Goal: Task Accomplishment & Management: Use online tool/utility

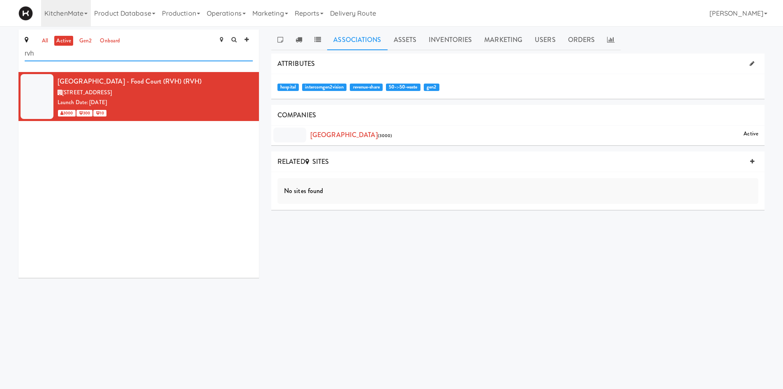
click at [125, 57] on input "rvh" at bounding box center [139, 53] width 228 height 15
type input "home depot"
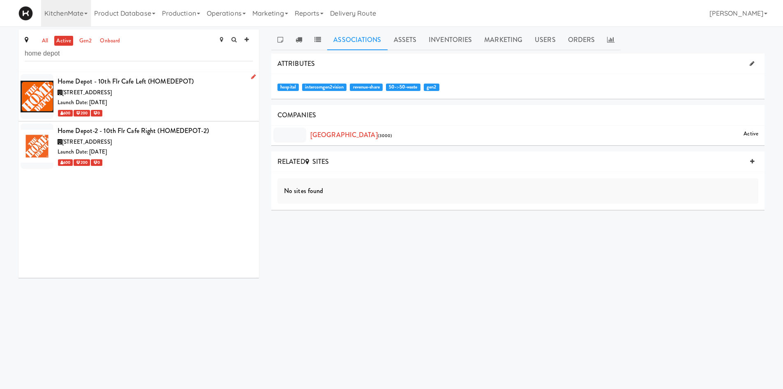
click at [143, 92] on div "1 Concorde Gate, Toronto ON" at bounding box center [155, 93] width 195 height 10
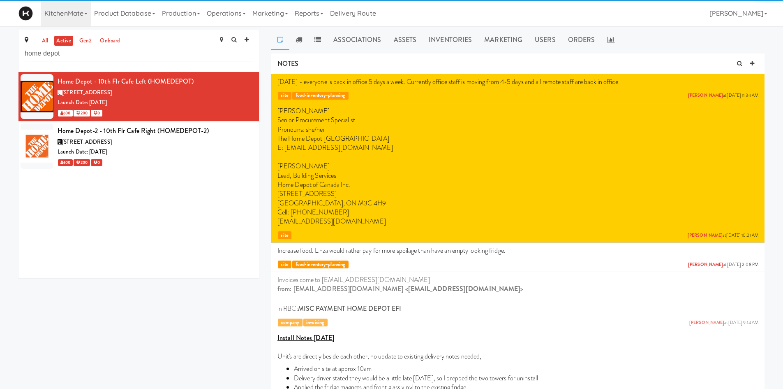
click at [360, 39] on link "Associations" at bounding box center [357, 40] width 60 height 21
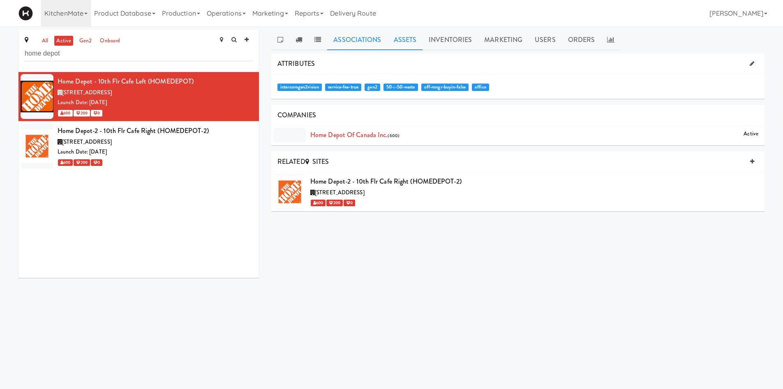
click at [399, 38] on link "Assets" at bounding box center [405, 40] width 35 height 21
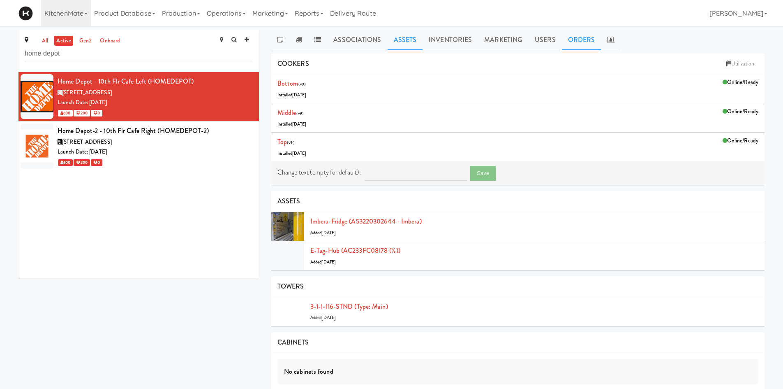
click at [583, 42] on link "Orders" at bounding box center [581, 40] width 39 height 21
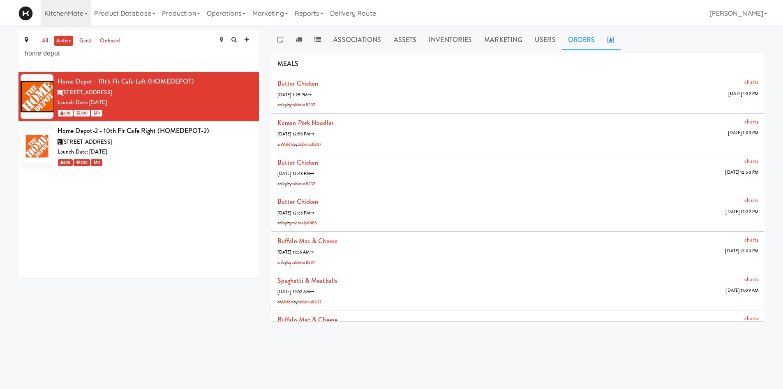
click at [610, 41] on icon at bounding box center [610, 39] width 7 height 7
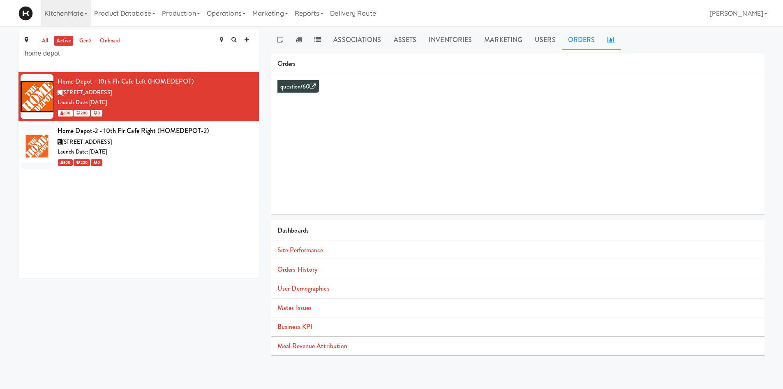
click at [587, 40] on link "Orders" at bounding box center [581, 40] width 39 height 21
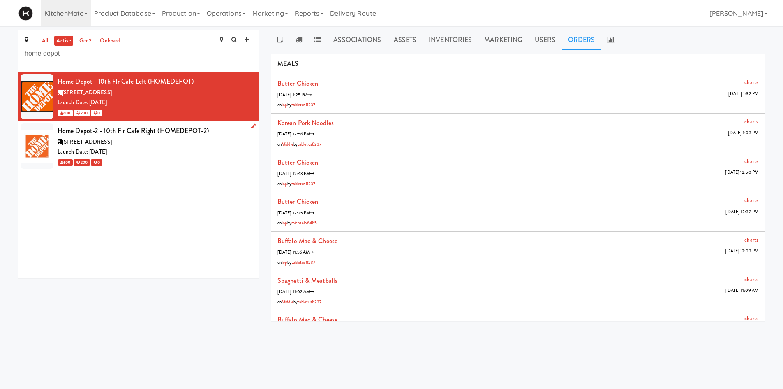
click at [185, 155] on div "Launch Date: Oct 28, 2024" at bounding box center [155, 152] width 195 height 10
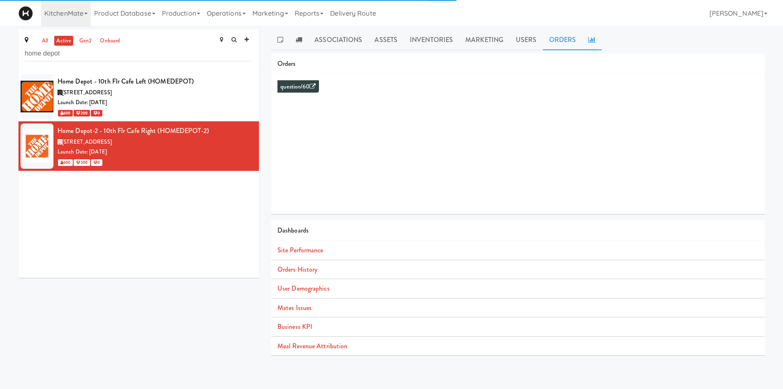
click at [562, 48] on link "Orders" at bounding box center [562, 40] width 39 height 21
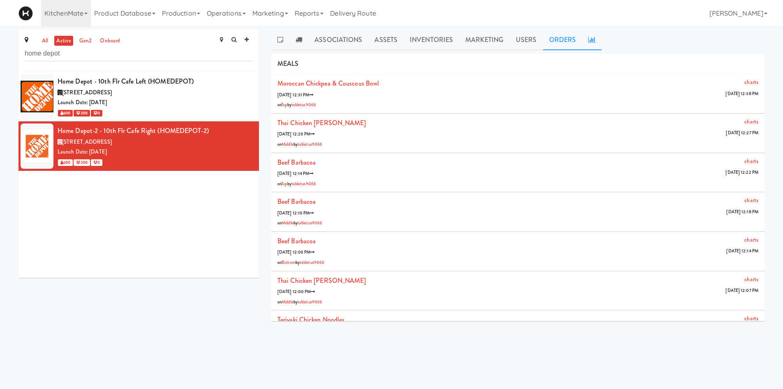
click at [588, 38] on icon at bounding box center [591, 39] width 7 height 7
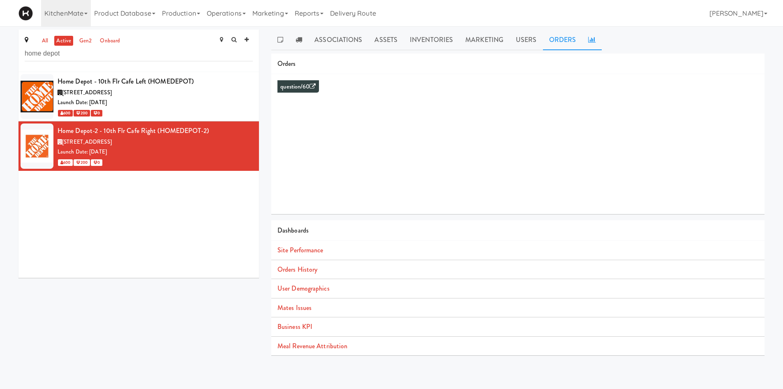
click at [561, 41] on link "Orders" at bounding box center [562, 40] width 39 height 21
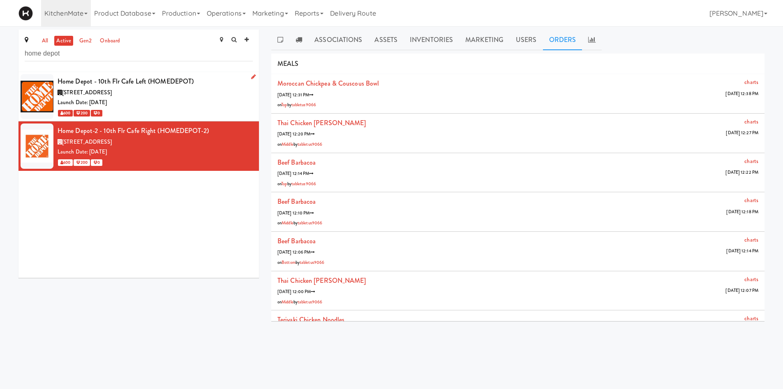
click at [183, 108] on div "600 200 0" at bounding box center [155, 113] width 195 height 10
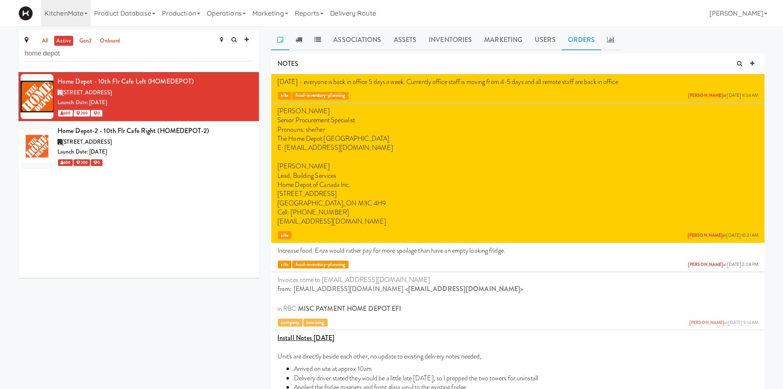
click at [574, 33] on link "Orders" at bounding box center [581, 40] width 39 height 21
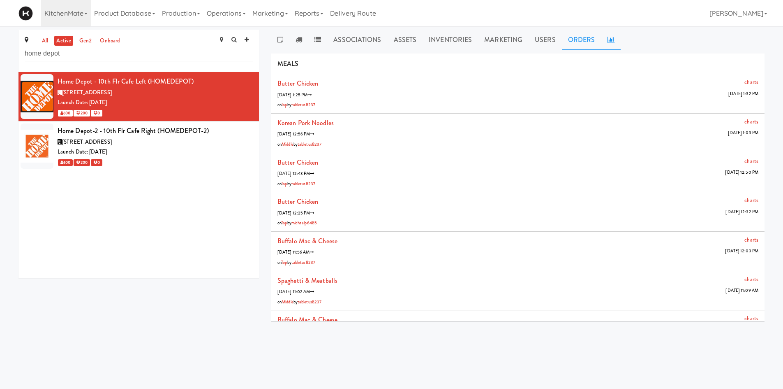
click at [614, 44] on link at bounding box center [611, 40] width 20 height 21
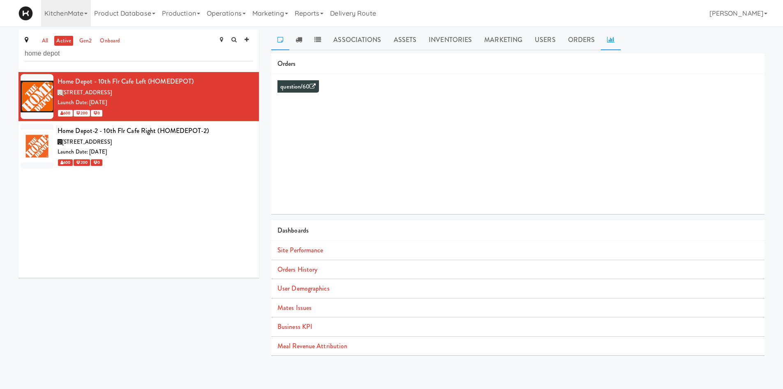
click at [284, 42] on link at bounding box center [280, 40] width 18 height 21
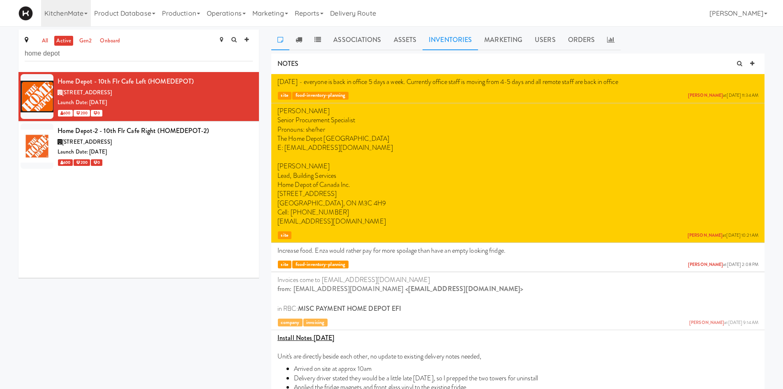
click at [443, 39] on link "Inventories" at bounding box center [451, 40] width 56 height 21
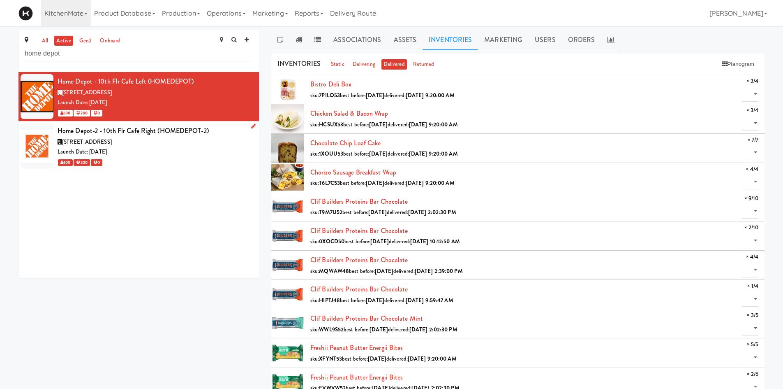
click at [191, 153] on div "Launch Date: Oct 28, 2024" at bounding box center [155, 152] width 195 height 10
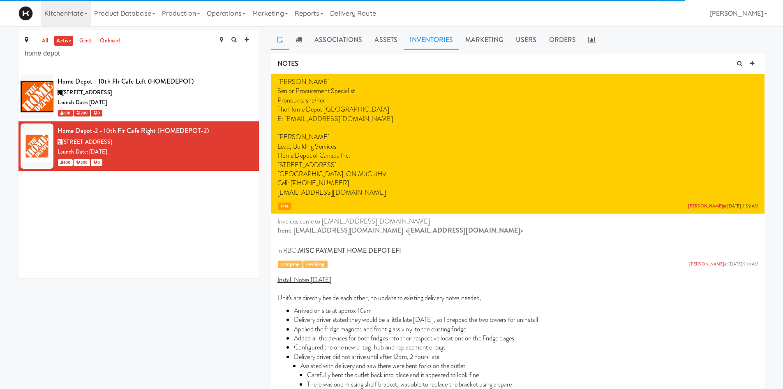
click at [444, 48] on link "Inventories" at bounding box center [432, 40] width 56 height 21
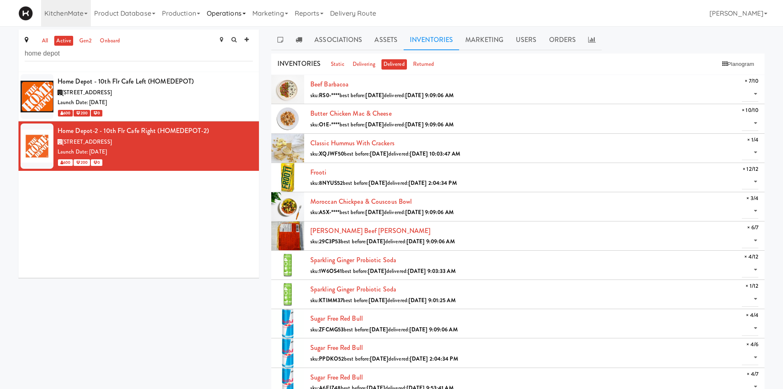
click at [214, 12] on link "Operations" at bounding box center [227, 13] width 46 height 26
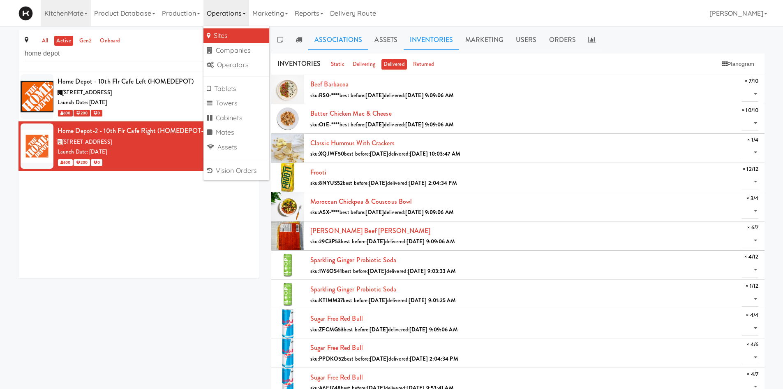
click at [323, 37] on link "Associations" at bounding box center [338, 40] width 60 height 21
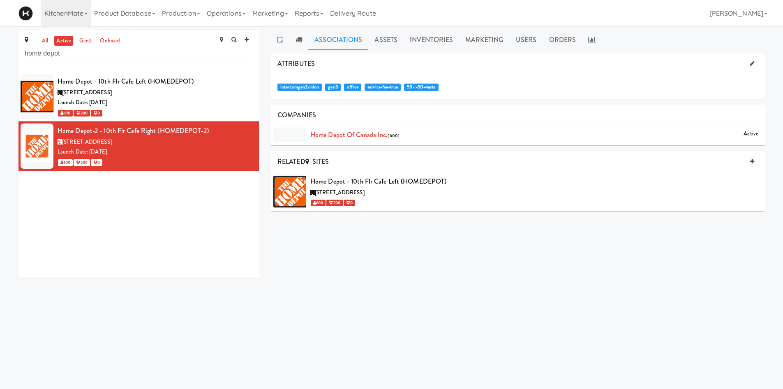
drag, startPoint x: 387, startPoint y: 37, endPoint x: 387, endPoint y: 57, distance: 19.3
click at [387, 37] on link "Assets" at bounding box center [385, 40] width 35 height 21
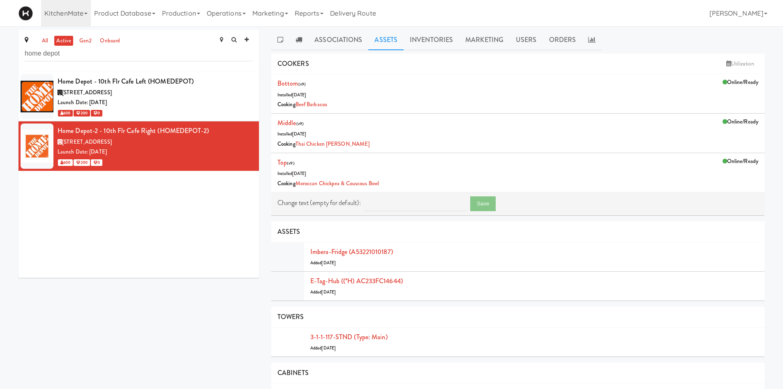
click at [188, 247] on div "Home Depot - 10th Flr Cafe Left (HOMEDEPOT) 1 Concorde Gate, Toronto ON Launch …" at bounding box center [139, 175] width 241 height 206
click at [275, 40] on link at bounding box center [280, 40] width 18 height 21
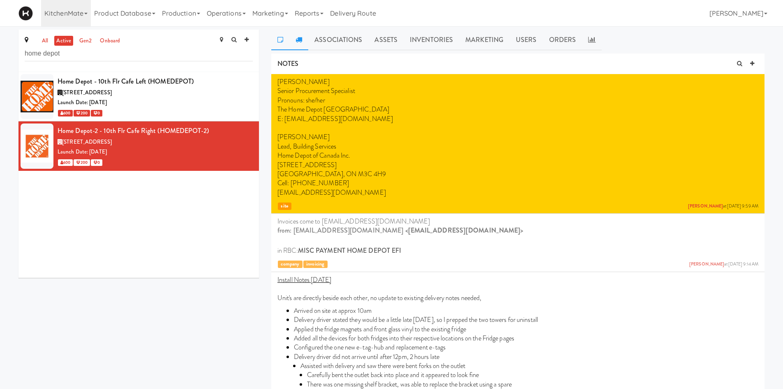
click at [298, 42] on icon at bounding box center [299, 39] width 7 height 7
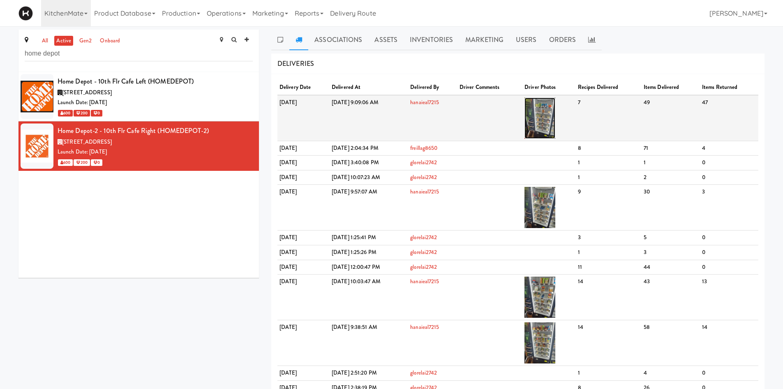
click at [556, 122] on img at bounding box center [540, 117] width 31 height 41
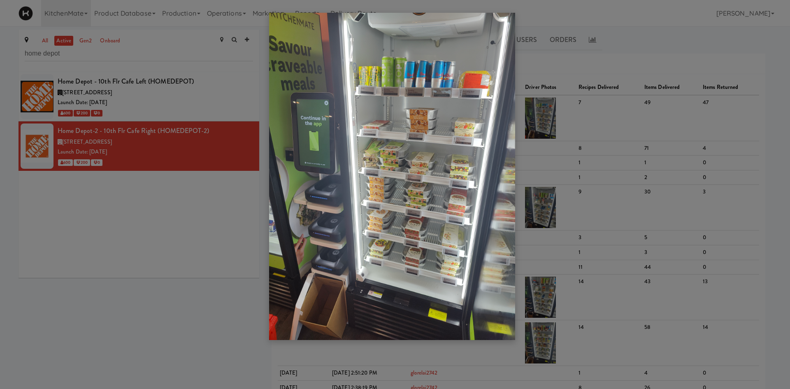
click at [177, 261] on div at bounding box center [395, 194] width 790 height 389
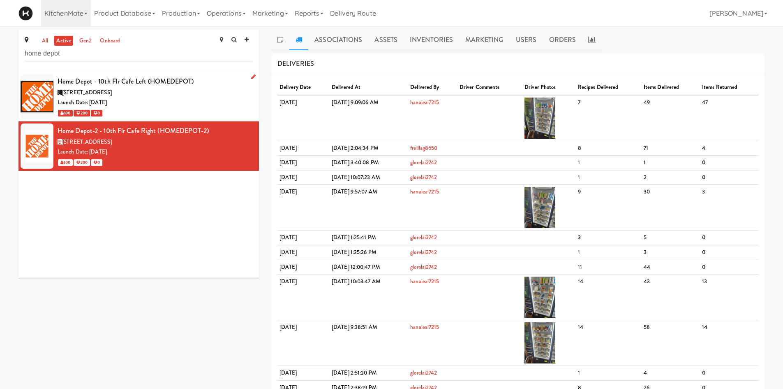
click at [197, 115] on div "600 200 0" at bounding box center [155, 113] width 195 height 10
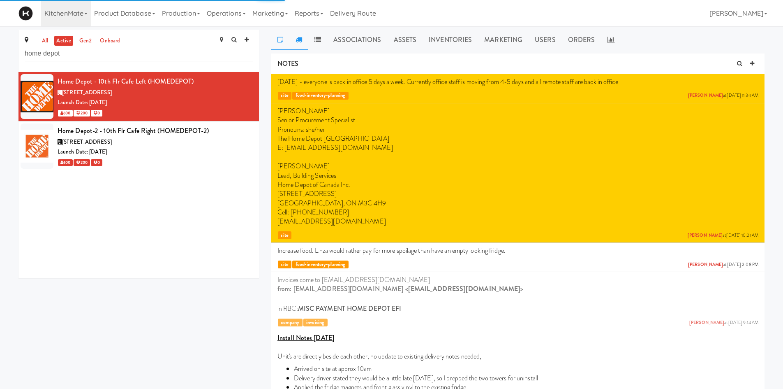
click at [297, 41] on icon at bounding box center [299, 39] width 7 height 7
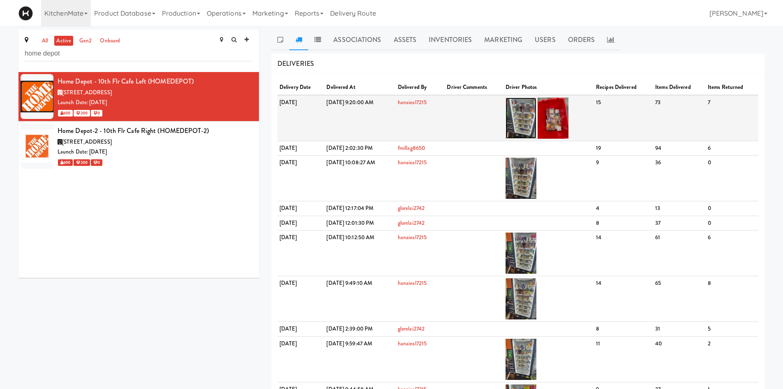
click at [537, 123] on img at bounding box center [521, 117] width 31 height 41
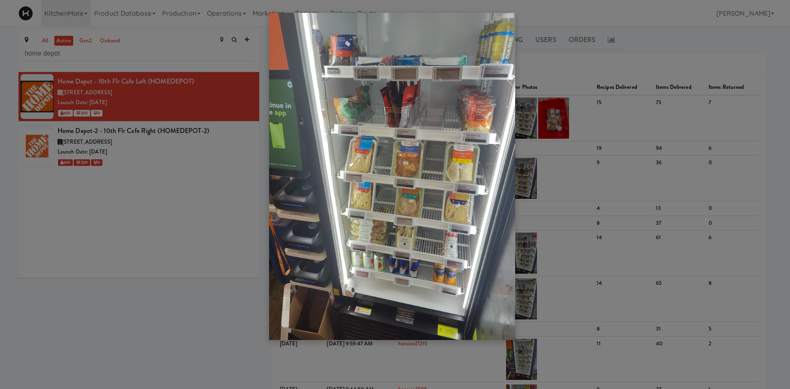
click at [209, 192] on div at bounding box center [395, 194] width 790 height 389
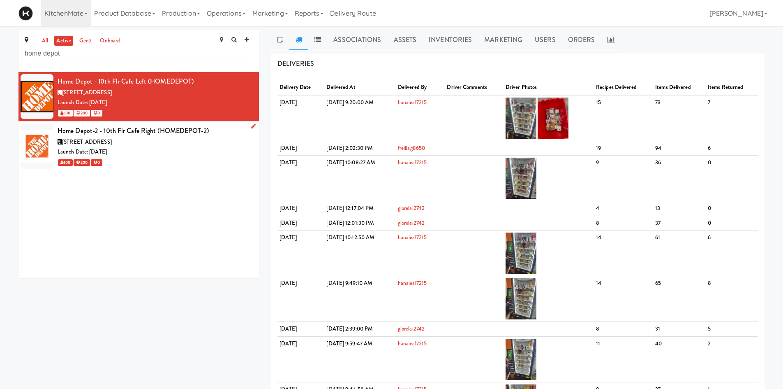
click at [204, 162] on div "600 200 0" at bounding box center [155, 162] width 195 height 10
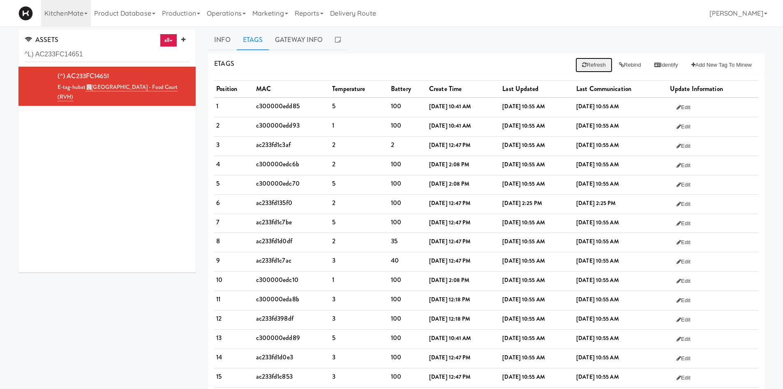
click at [593, 67] on button "Refresh" at bounding box center [594, 65] width 37 height 15
drag, startPoint x: 457, startPoint y: 209, endPoint x: 628, endPoint y: 209, distance: 170.7
click at [628, 209] on tr "6 ac233fd135f0 2 100 [DATE] 12:47 PM [DATE] 2:25 PM [DATE] 2:25 PM Edit" at bounding box center [486, 203] width 544 height 19
click at [628, 209] on td "[DATE] 2:25 PM" at bounding box center [622, 203] width 94 height 19
click at [216, 39] on link "Info" at bounding box center [222, 40] width 28 height 21
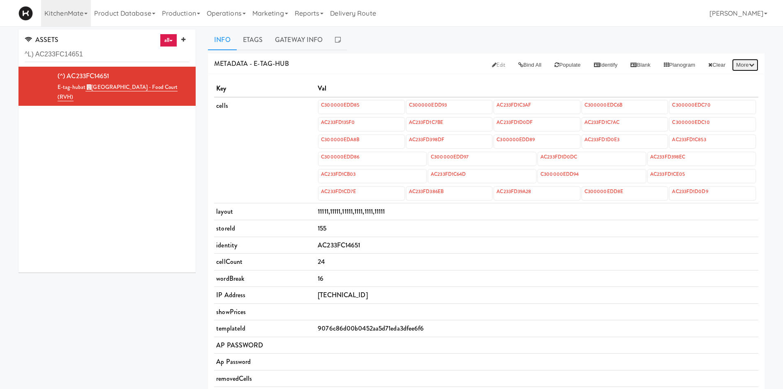
click at [745, 66] on button "More" at bounding box center [745, 65] width 26 height 12
click at [779, 85] on div "ASSETS all all access-point gen4-etag-hub temp-stick tv-stand blank poster-floo…" at bounding box center [391, 351] width 783 height 642
click at [246, 35] on link "Etags" at bounding box center [253, 40] width 32 height 21
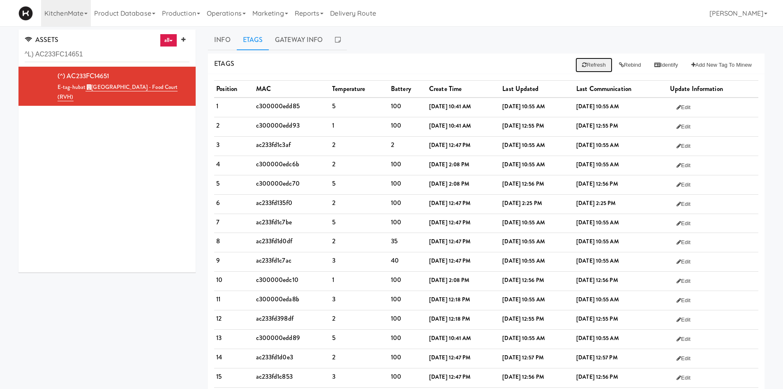
click at [576, 65] on button "Refresh" at bounding box center [594, 65] width 37 height 15
click at [295, 30] on link "Gateway Info" at bounding box center [299, 40] width 60 height 21
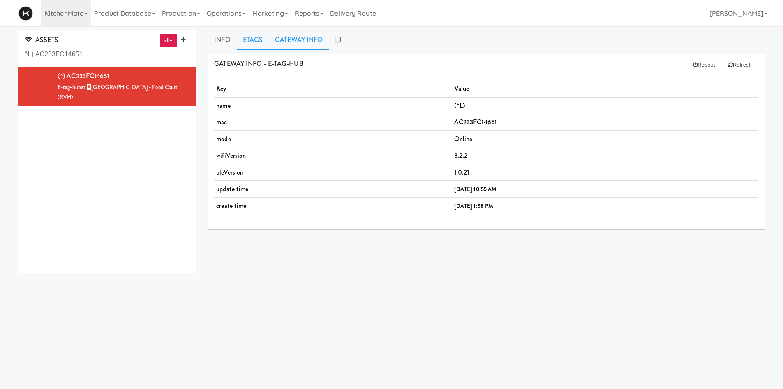
click at [255, 46] on link "Etags" at bounding box center [253, 40] width 32 height 21
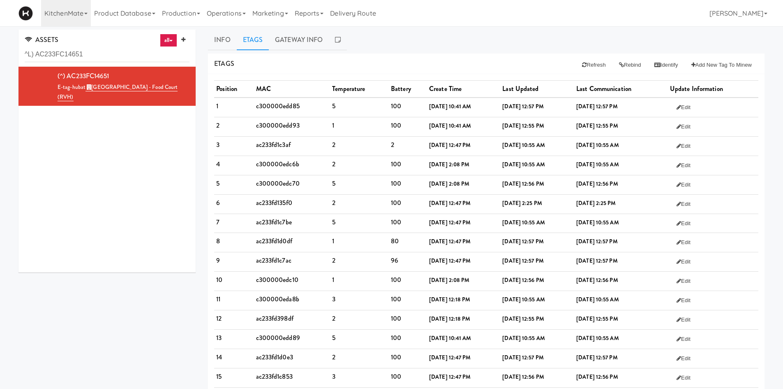
drag, startPoint x: 357, startPoint y: 156, endPoint x: 569, endPoint y: 221, distance: 221.7
click at [569, 221] on tbody "1 c300000edd85 5 100 [DATE] 10:41 AM [DATE] 12:57 PM [DATE] 12:57 PM Edit 2 c30…" at bounding box center [486, 367] width 544 height 541
click at [569, 221] on td "[DATE] 10:55 AM" at bounding box center [537, 222] width 74 height 19
click at [623, 65] on button "Rebind" at bounding box center [630, 65] width 35 height 15
click at [218, 13] on link "Operations" at bounding box center [227, 13] width 46 height 26
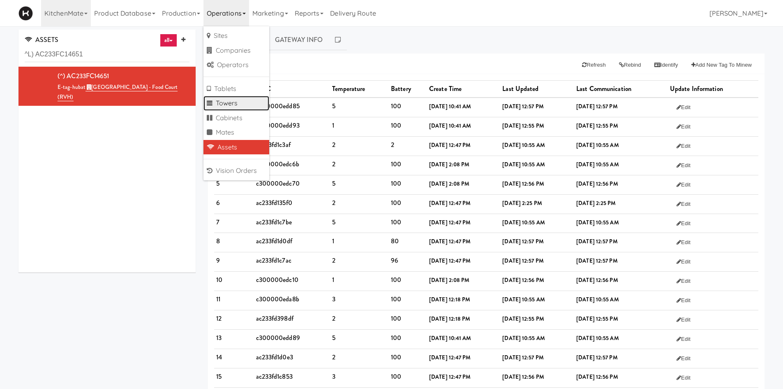
click at [247, 106] on link "Towers" at bounding box center [237, 103] width 66 height 15
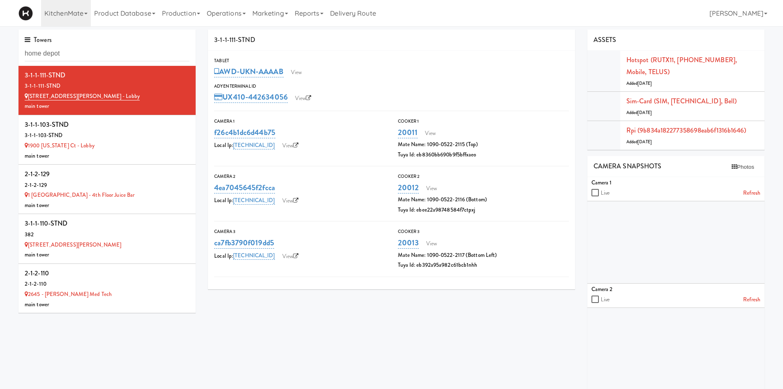
type input "home depot"
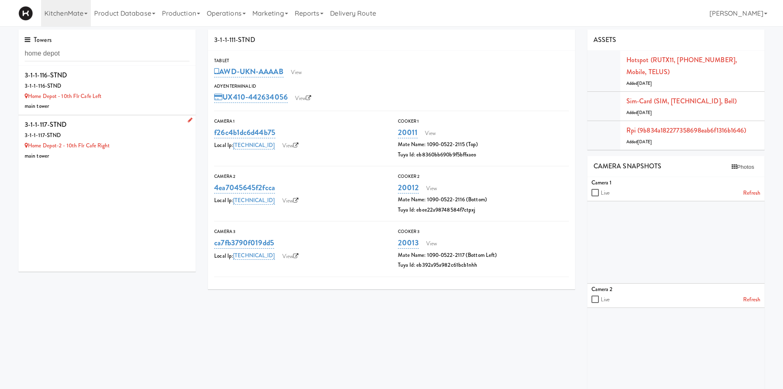
click at [158, 144] on div "Home Depot-2 - 10th Flr Cafe Right" at bounding box center [107, 146] width 165 height 10
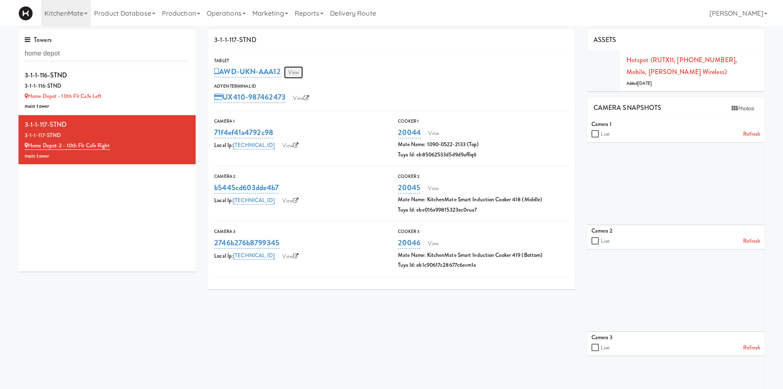
click at [297, 75] on link "View" at bounding box center [293, 72] width 19 height 12
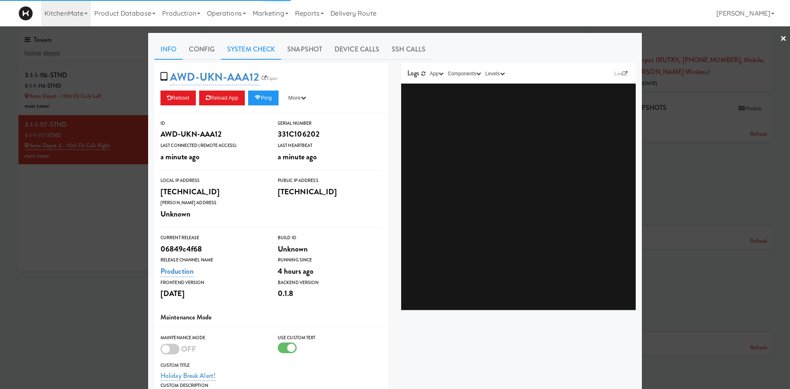
click at [240, 51] on link "System Check" at bounding box center [251, 49] width 60 height 21
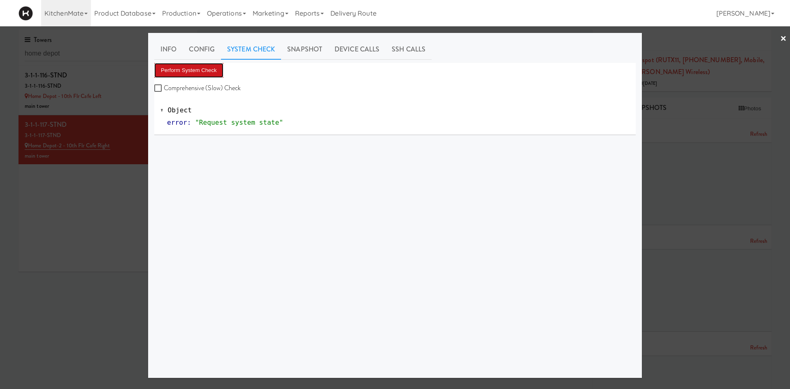
click at [189, 70] on button "Perform System Check" at bounding box center [188, 70] width 69 height 15
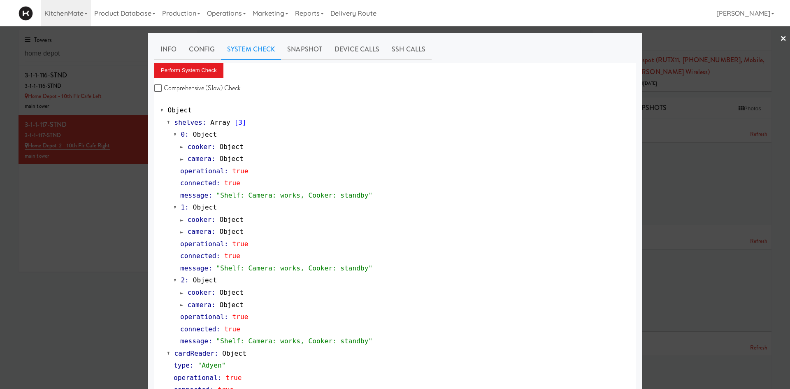
click at [101, 234] on div at bounding box center [395, 194] width 790 height 389
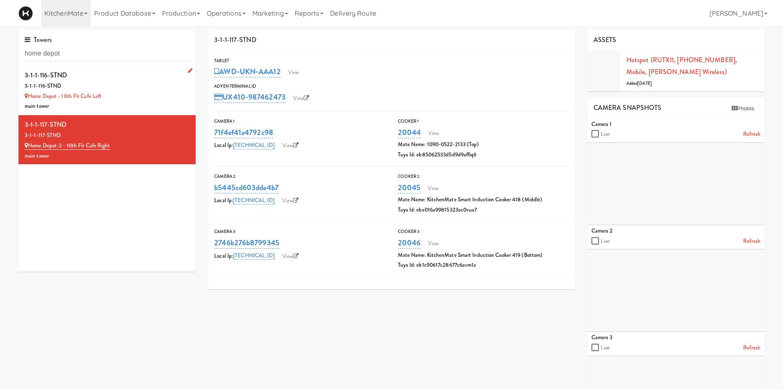
click at [137, 102] on div "main tower" at bounding box center [107, 106] width 165 height 10
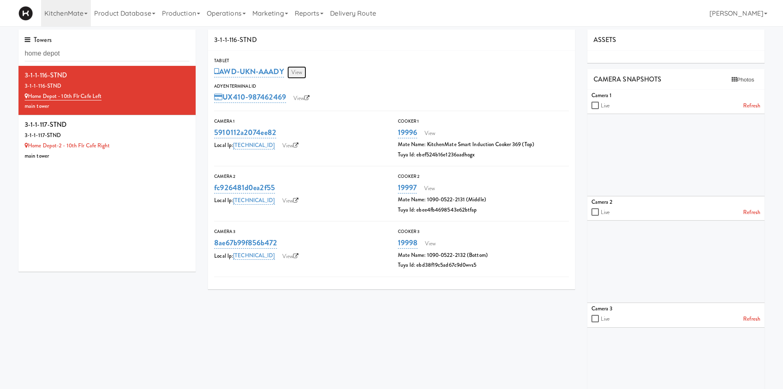
click at [298, 68] on link "View" at bounding box center [296, 72] width 19 height 12
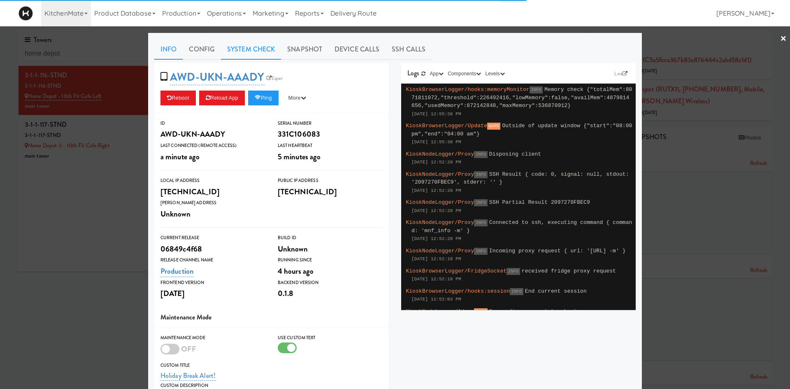
click at [258, 48] on link "System Check" at bounding box center [251, 49] width 60 height 21
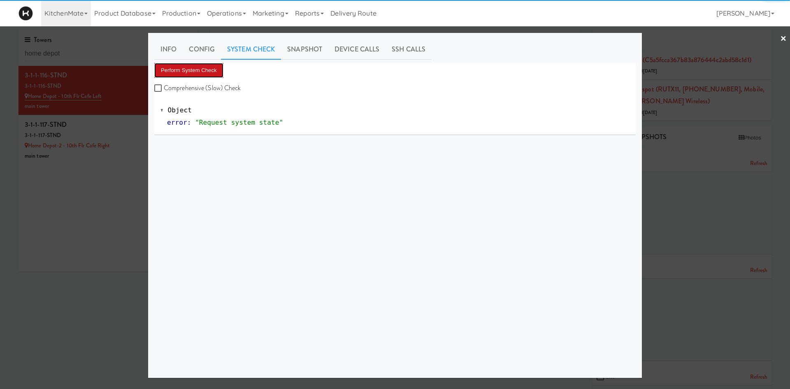
click at [190, 67] on button "Perform System Check" at bounding box center [188, 70] width 69 height 15
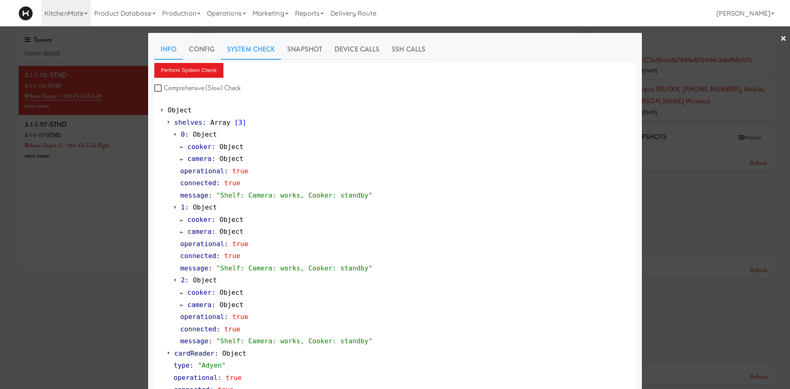
click at [167, 52] on link "Info" at bounding box center [168, 49] width 28 height 21
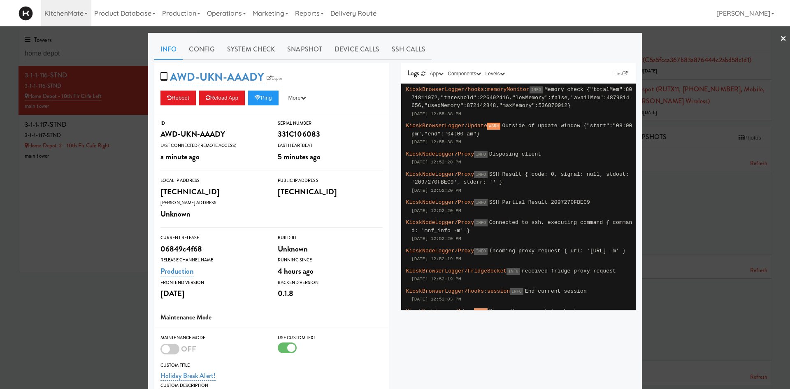
click at [702, 151] on div at bounding box center [395, 194] width 790 height 389
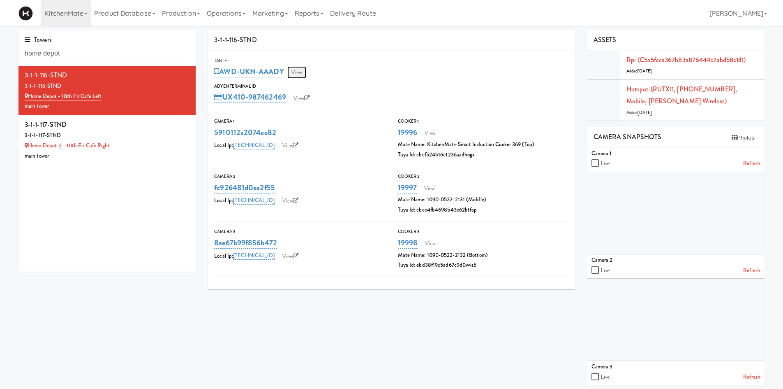
click at [306, 74] on link "View" at bounding box center [296, 72] width 19 height 12
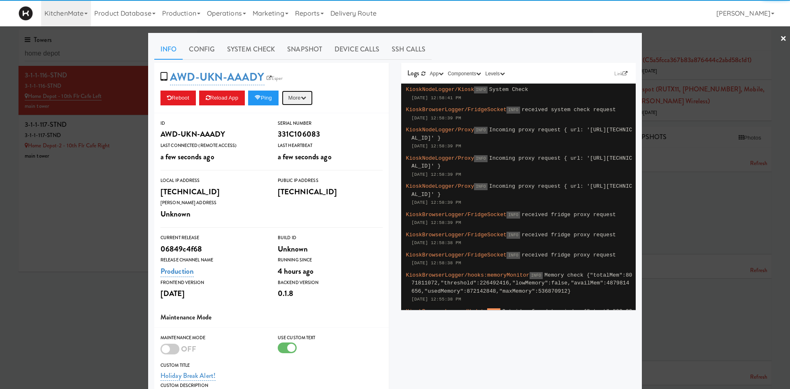
click at [303, 102] on button "More" at bounding box center [297, 97] width 31 height 15
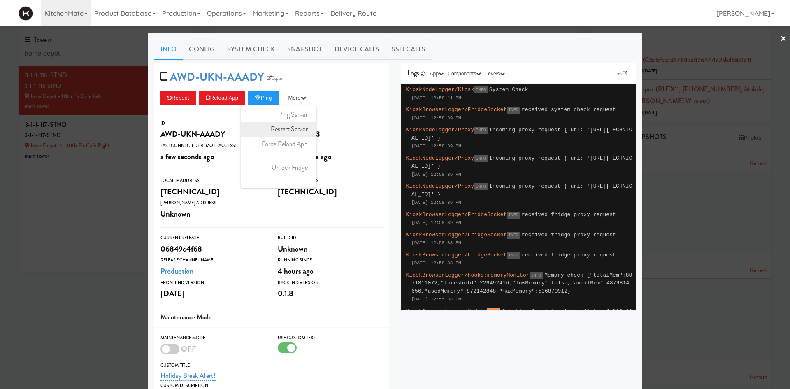
click at [293, 131] on link "Restart Server" at bounding box center [278, 129] width 75 height 15
click at [82, 218] on div at bounding box center [395, 194] width 790 height 389
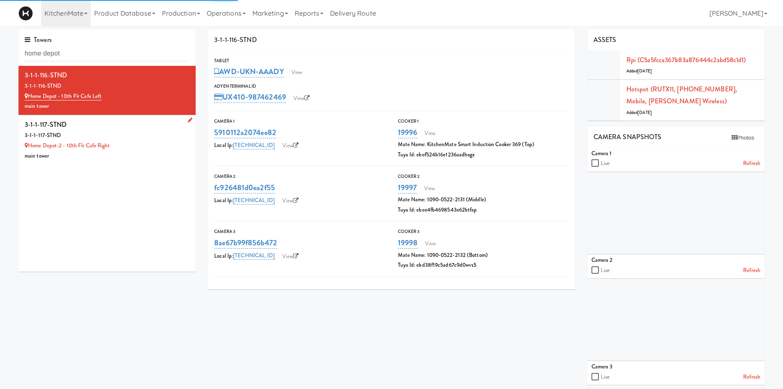
click at [144, 153] on div "main tower" at bounding box center [107, 156] width 165 height 10
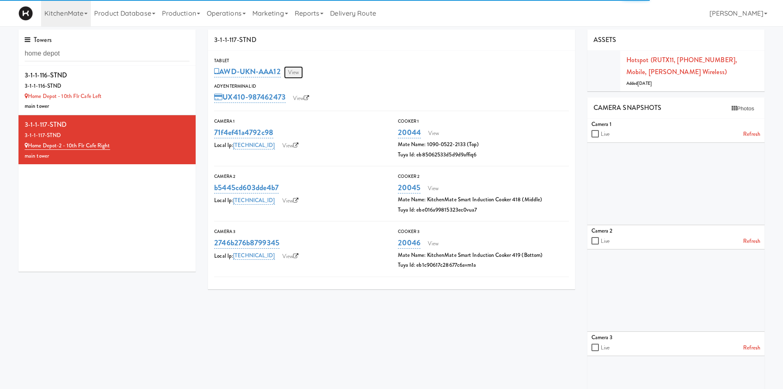
click at [294, 76] on link "View" at bounding box center [293, 72] width 19 height 12
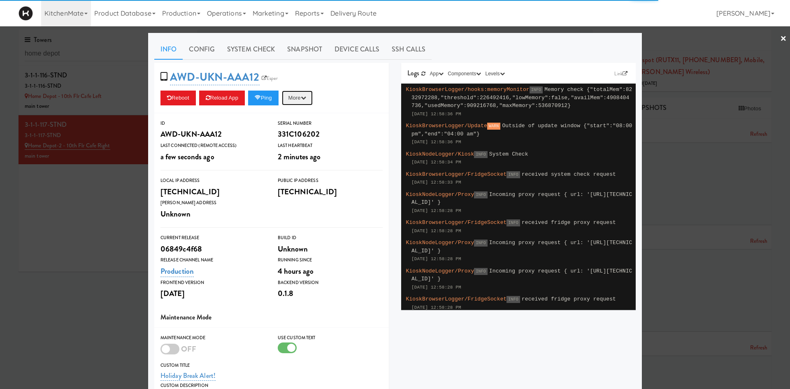
click at [296, 94] on button "More" at bounding box center [297, 97] width 31 height 15
click at [300, 128] on link "Restart Server" at bounding box center [278, 129] width 75 height 15
click at [78, 252] on div at bounding box center [395, 194] width 790 height 389
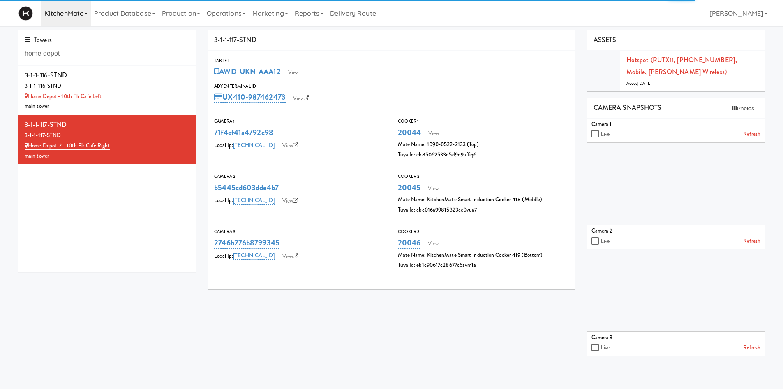
click at [68, 11] on link "KitchenMate" at bounding box center [66, 13] width 50 height 26
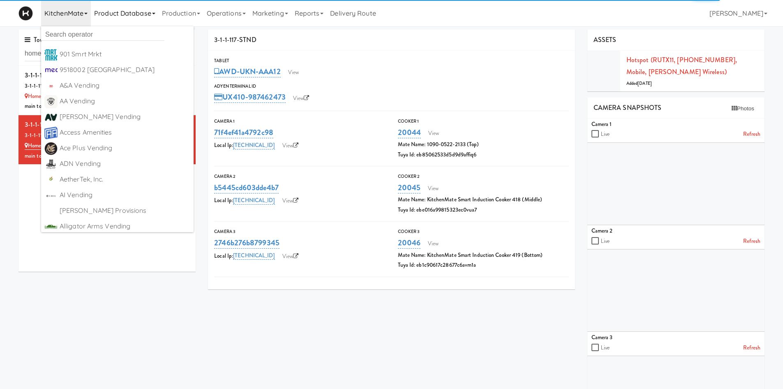
click at [127, 16] on link "Product Database" at bounding box center [125, 13] width 68 height 26
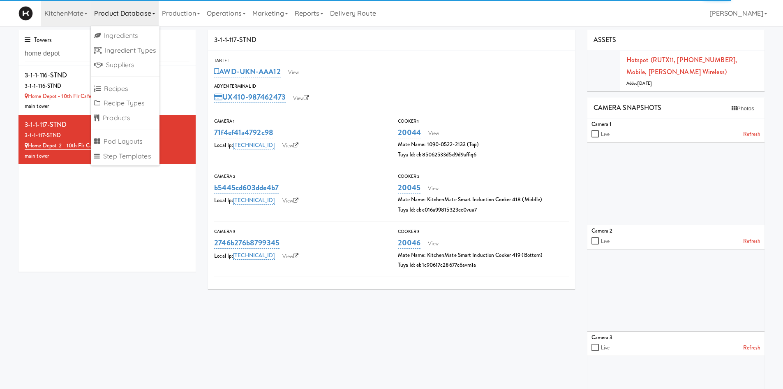
click at [321, 60] on div "Tablet" at bounding box center [391, 61] width 355 height 8
